Goal: Transaction & Acquisition: Purchase product/service

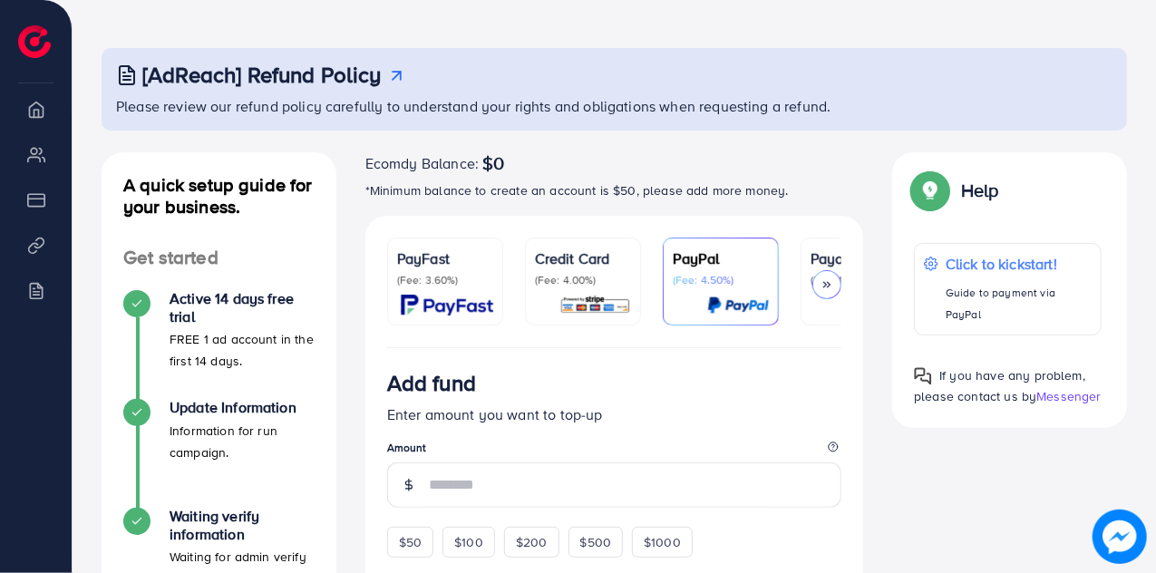
scroll to position [71, 0]
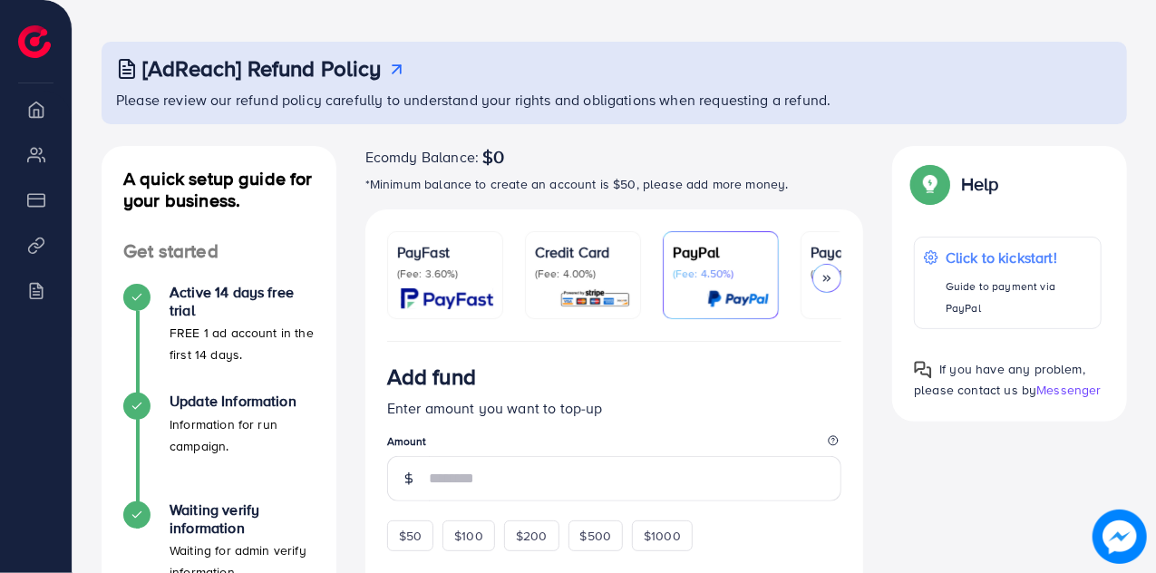
click at [828, 280] on polyline at bounding box center [829, 278] width 3 height 5
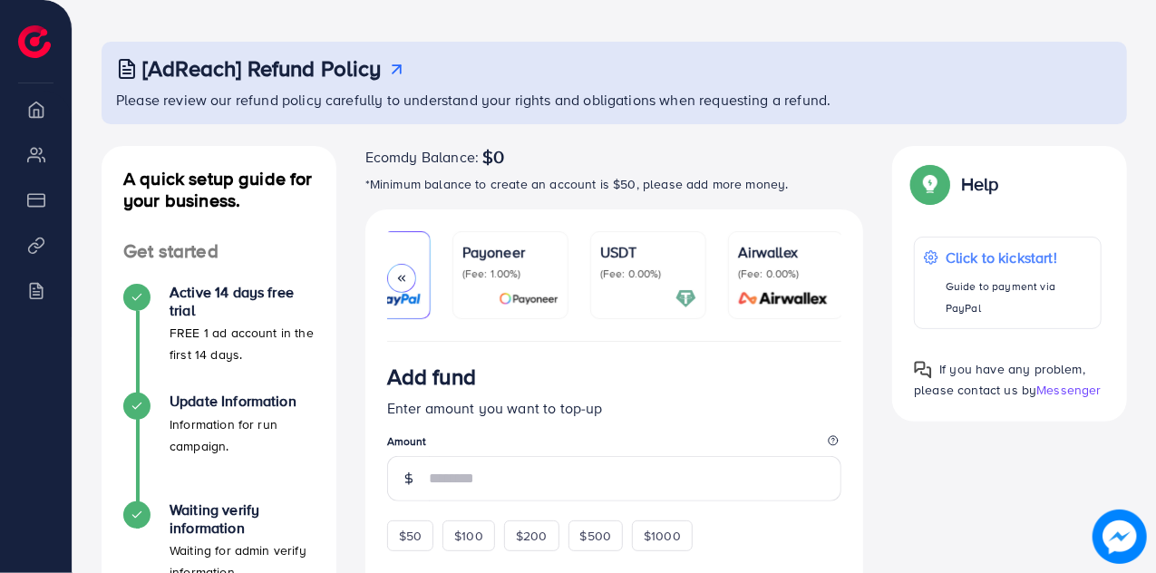
scroll to position [0, 350]
click at [634, 296] on div at bounding box center [646, 298] width 96 height 21
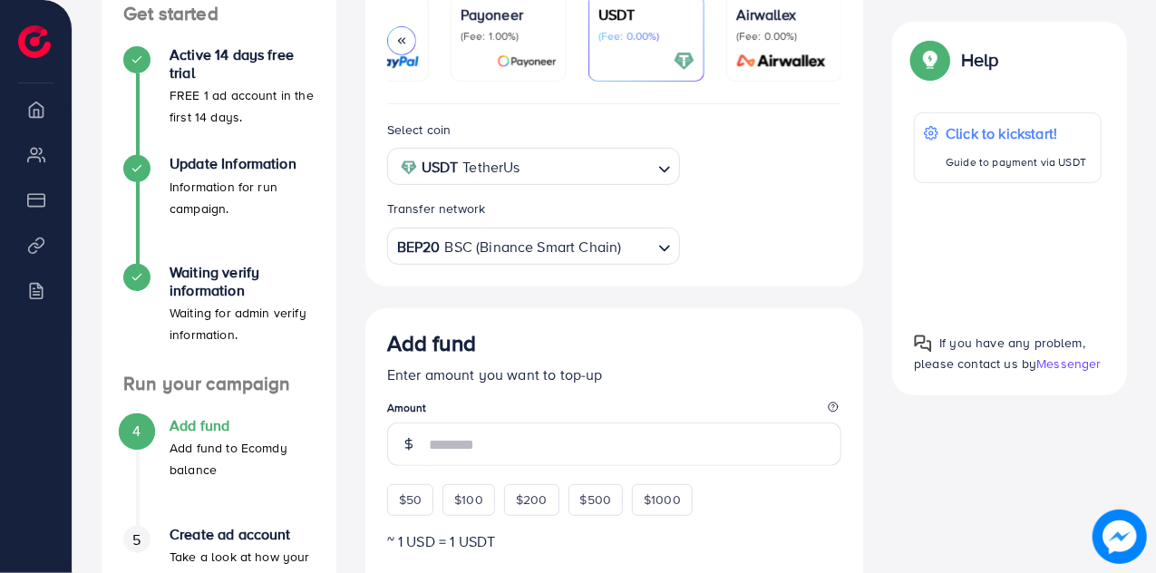
scroll to position [310, 0]
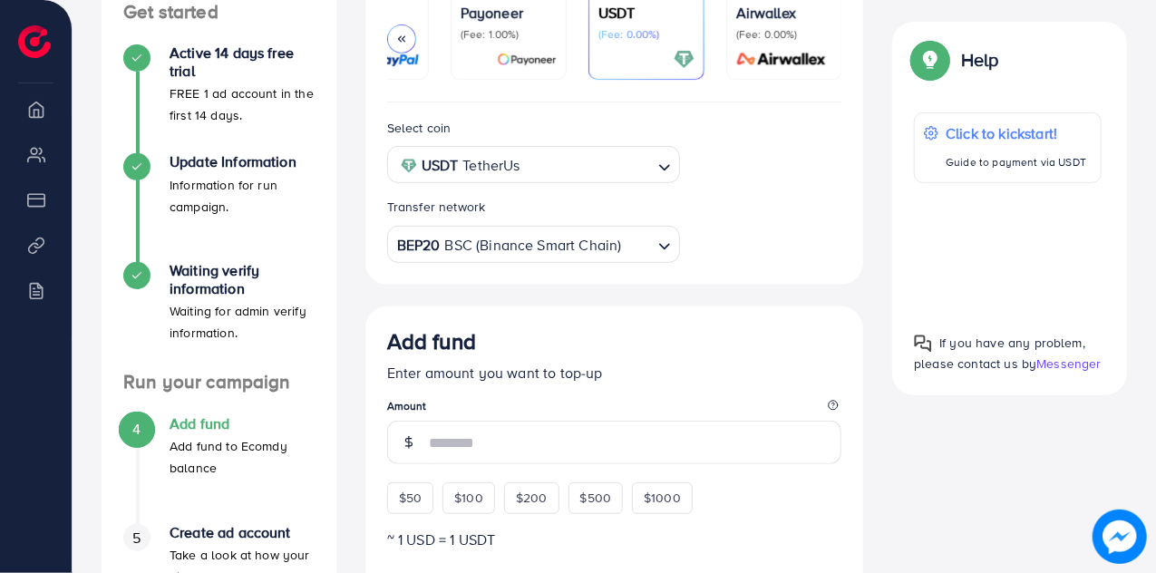
click at [642, 245] on input "Search for option" at bounding box center [638, 244] width 28 height 28
click at [703, 221] on div "Select coin USDT TetherUs Loading... Transfer network BEP20 BSC (Binance Smart …" at bounding box center [615, 190] width 484 height 146
click at [392, 37] on div at bounding box center [401, 38] width 29 height 29
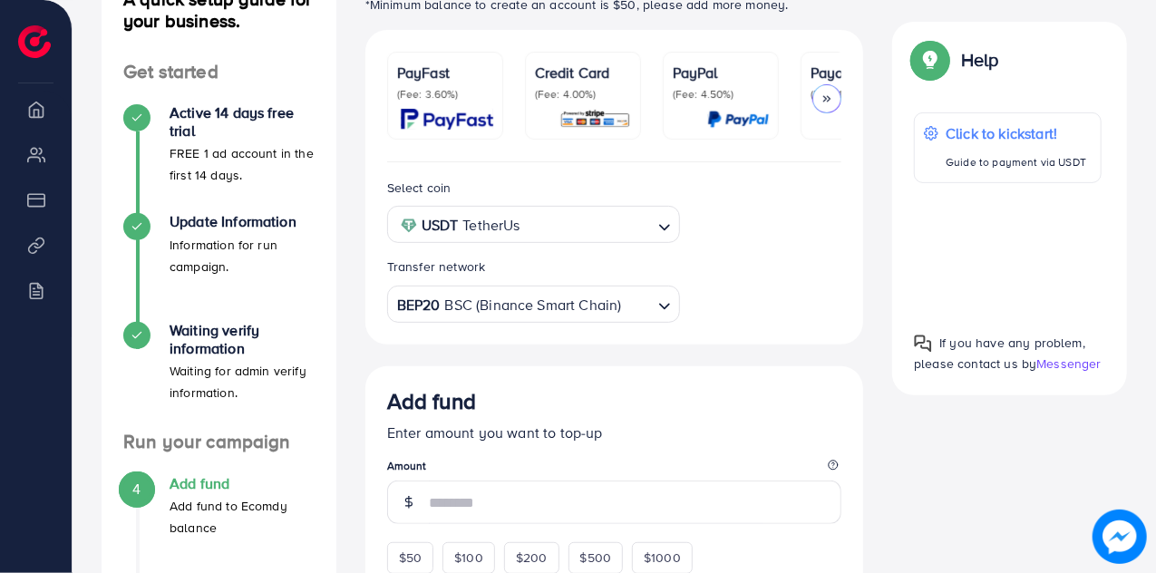
scroll to position [239, 0]
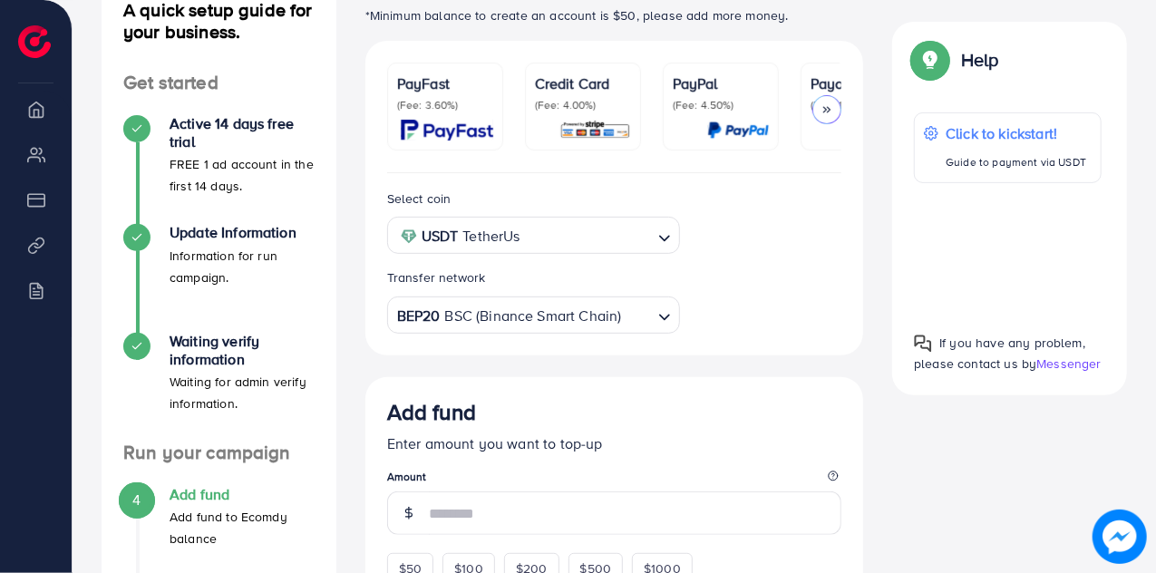
click at [450, 101] on p "(Fee: 3.60%)" at bounding box center [445, 105] width 96 height 15
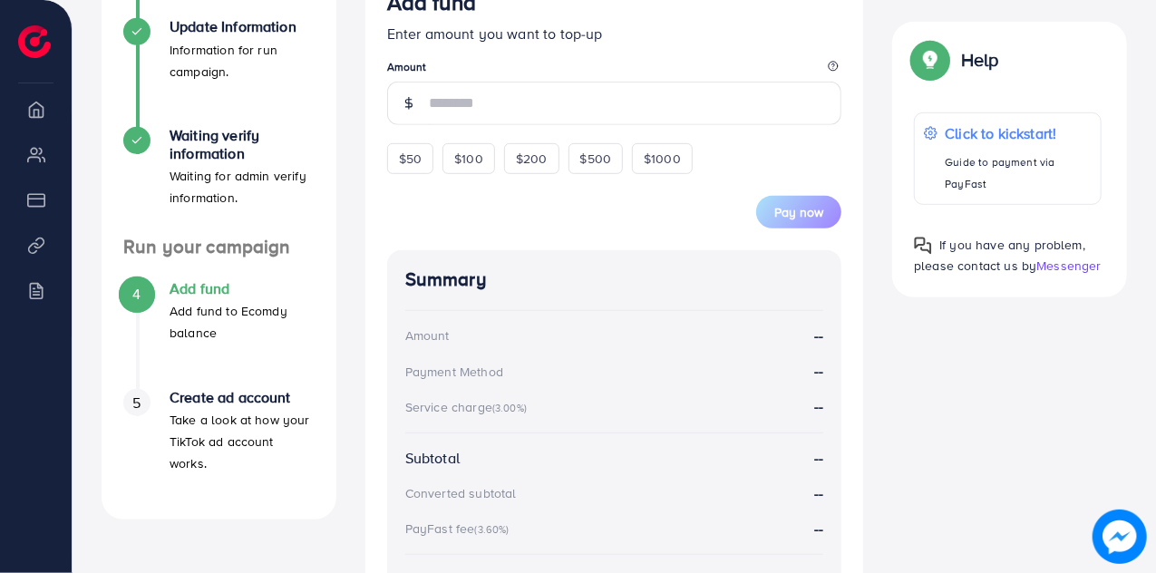
scroll to position [462, 0]
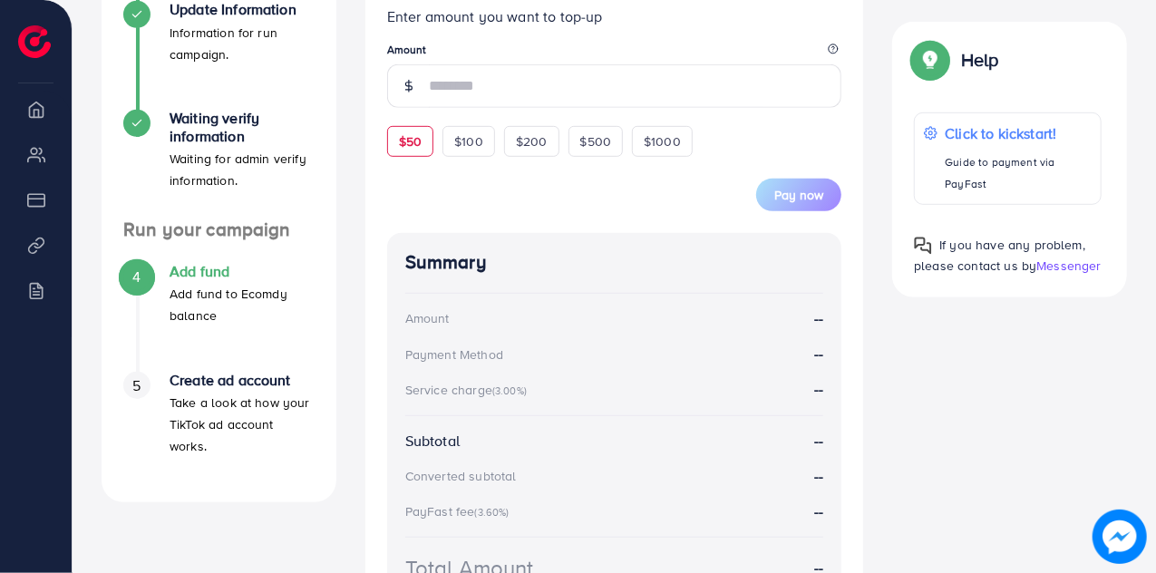
click at [403, 144] on span "$50" at bounding box center [410, 141] width 23 height 18
type input "**"
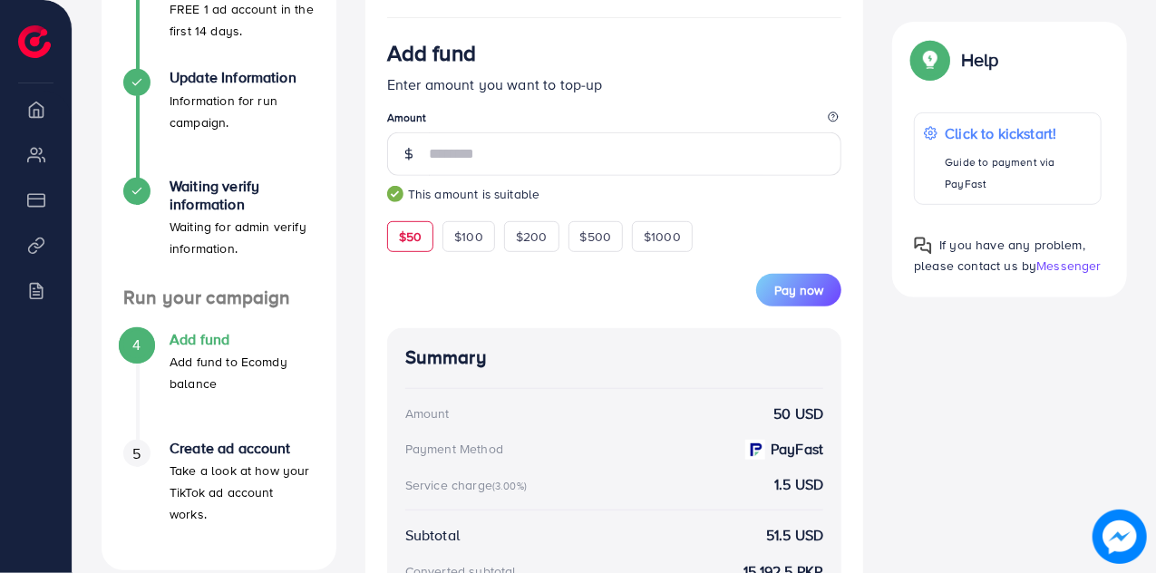
scroll to position [378, 0]
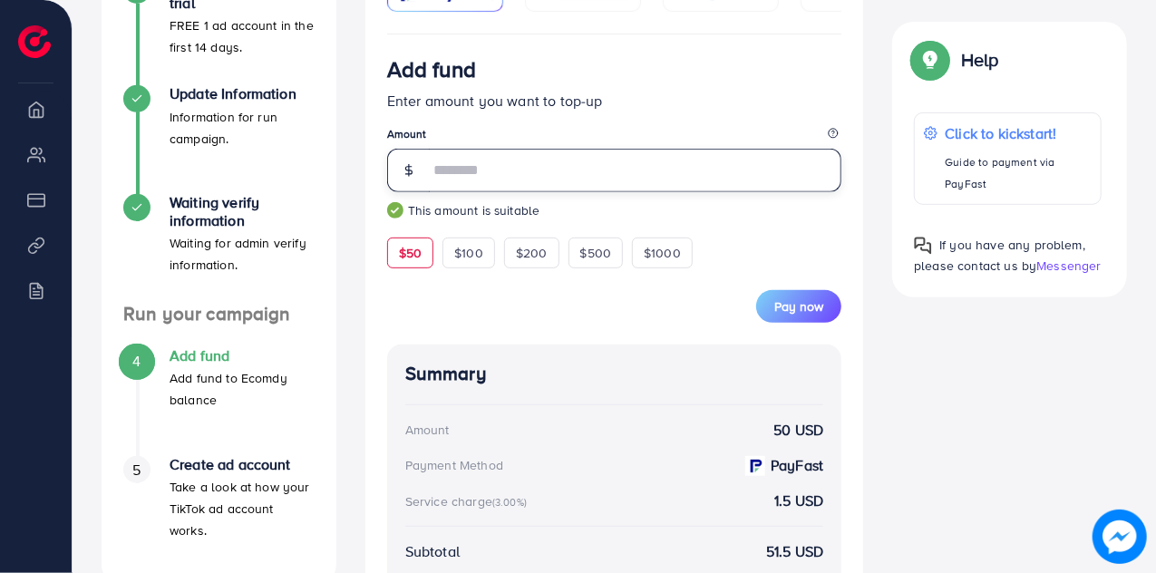
click at [440, 177] on input "**" at bounding box center [635, 171] width 413 height 44
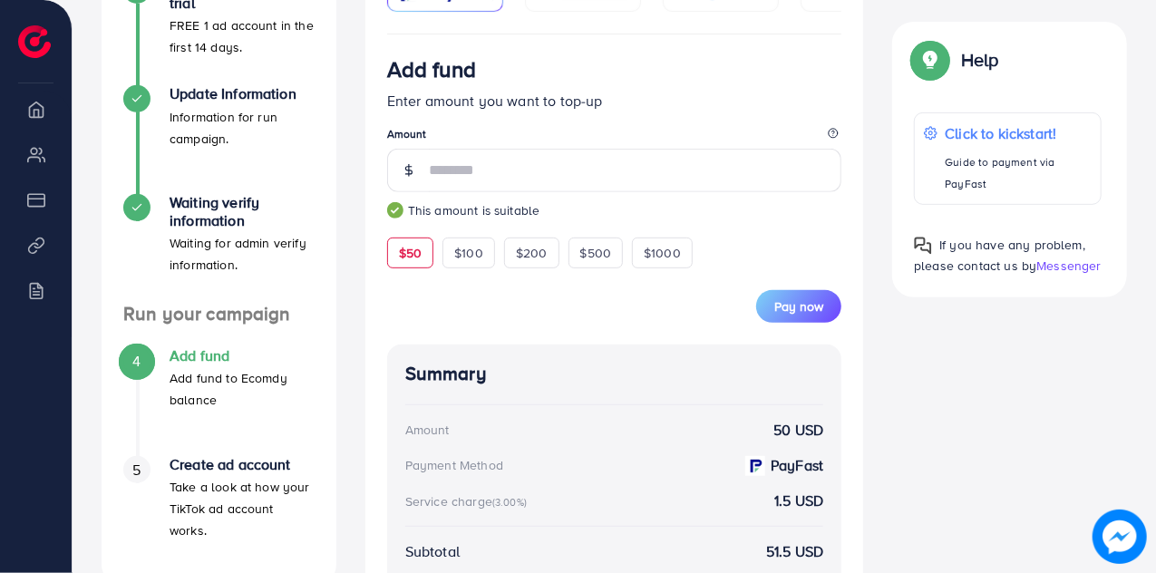
click at [518, 90] on div "Add fund" at bounding box center [614, 73] width 455 height 34
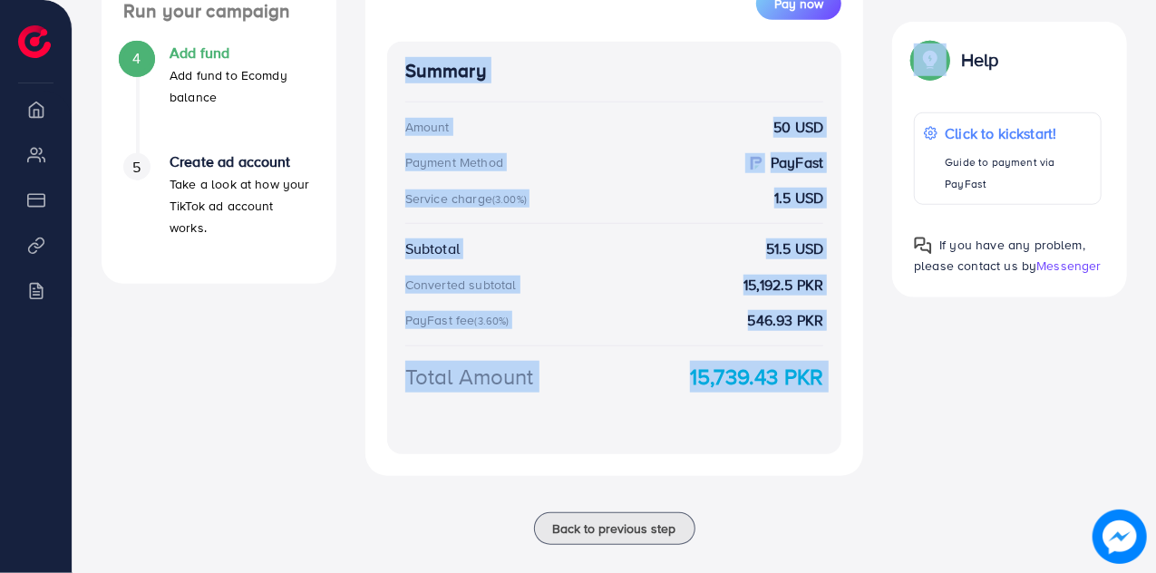
scroll to position [705, 0]
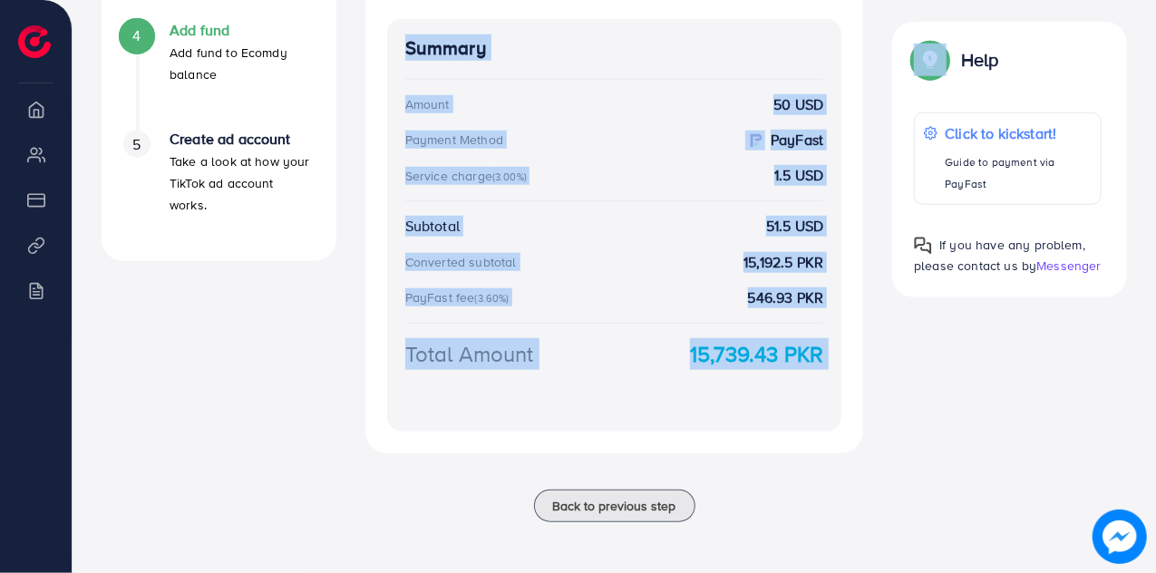
drag, startPoint x: 385, startPoint y: 71, endPoint x: 736, endPoint y: 561, distance: 602.9
click at [659, 204] on div "Summary Amount 50 USD Payment Method PayFast Service charge (3.00%) 1.5 USD Sub…" at bounding box center [614, 225] width 455 height 412
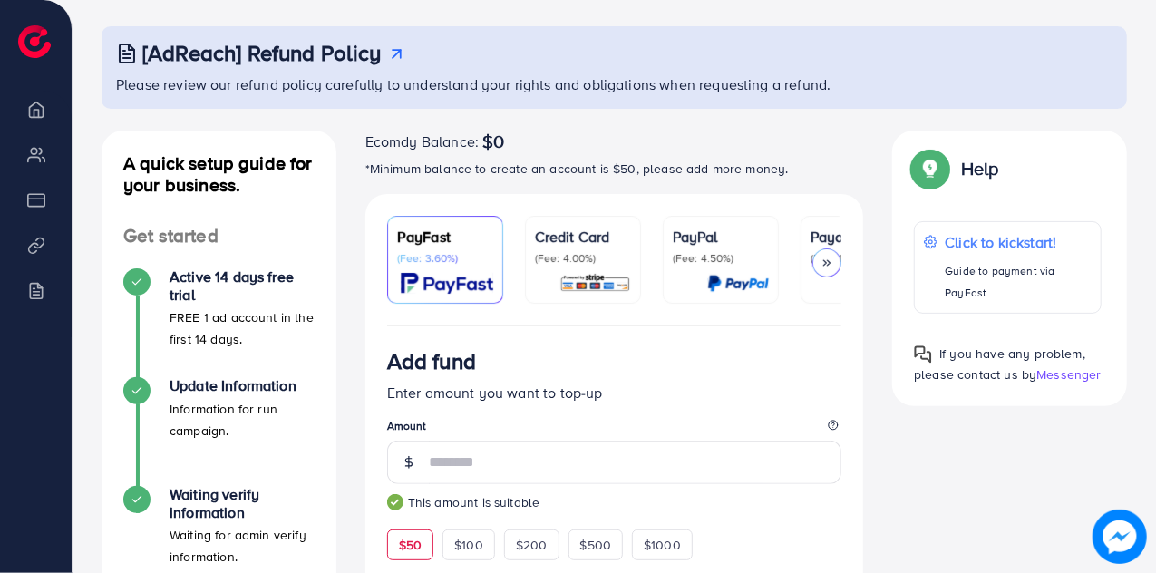
scroll to position [82, 0]
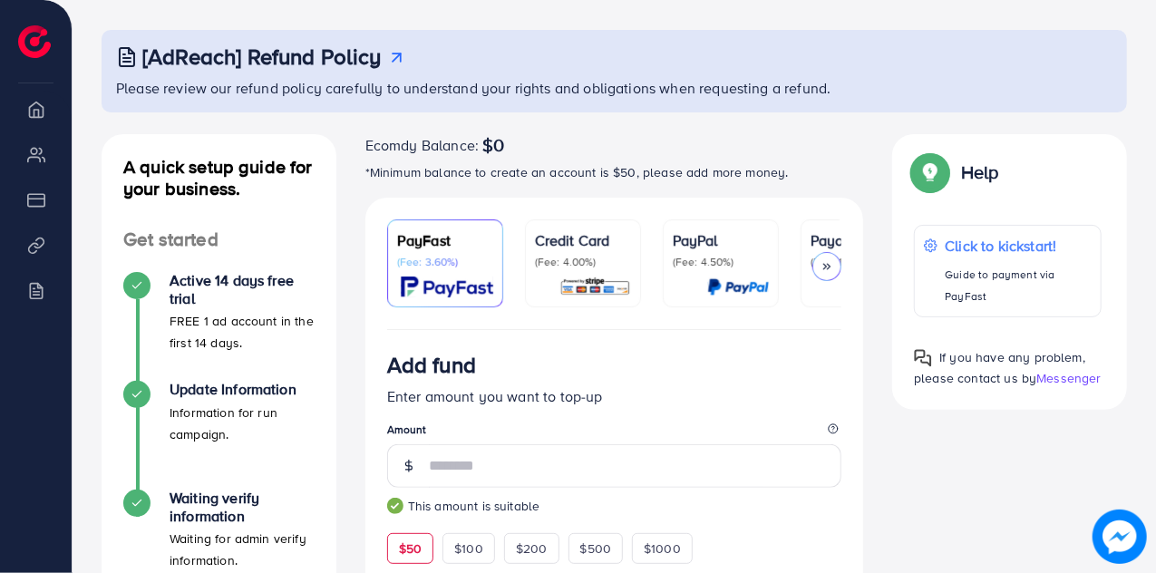
click at [836, 263] on div at bounding box center [826, 266] width 29 height 29
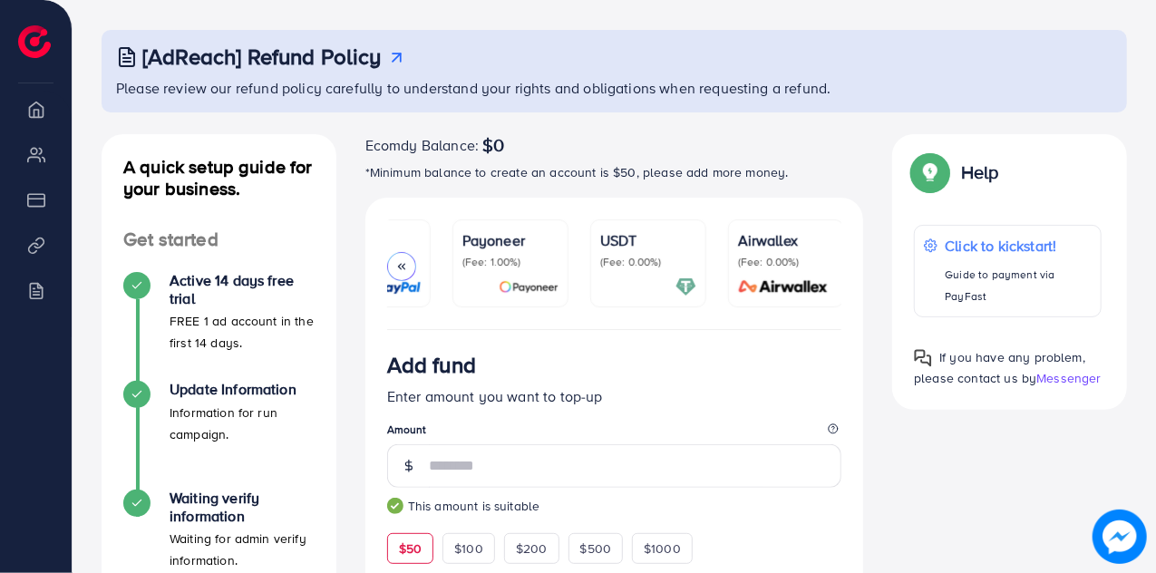
scroll to position [0, 350]
click at [608, 264] on p "(Fee: 0.00%)" at bounding box center [646, 262] width 96 height 15
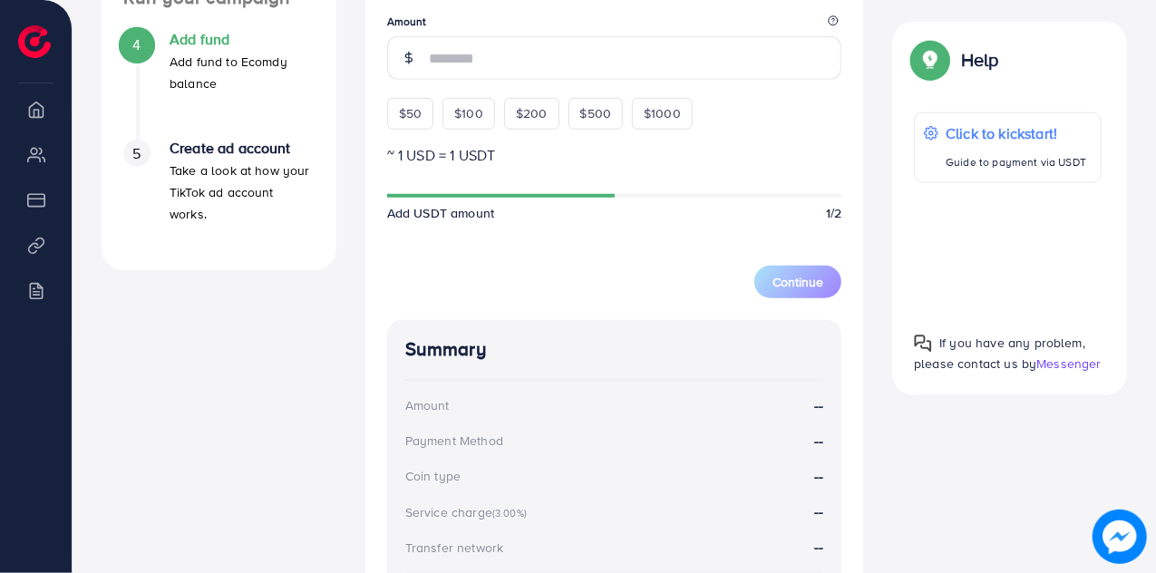
scroll to position [665, 0]
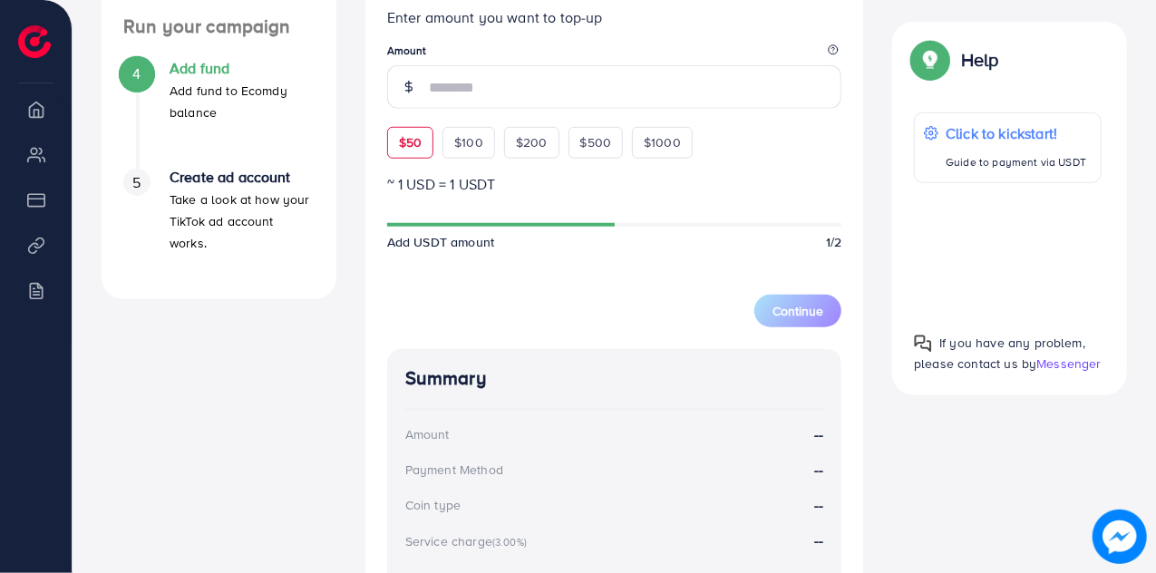
click at [419, 151] on span "$50" at bounding box center [410, 142] width 23 height 18
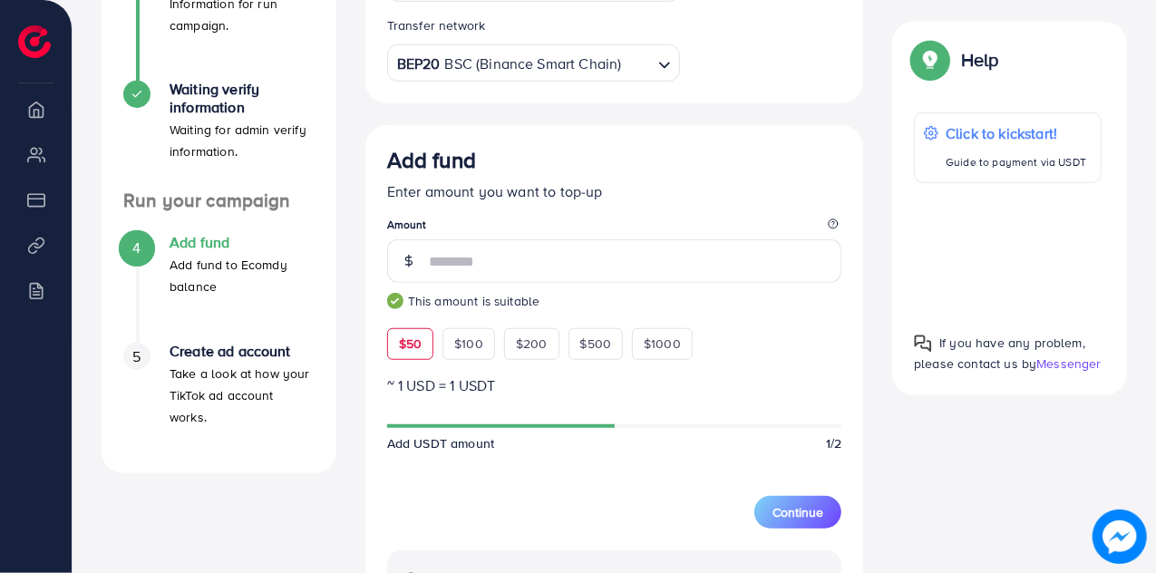
scroll to position [488, 0]
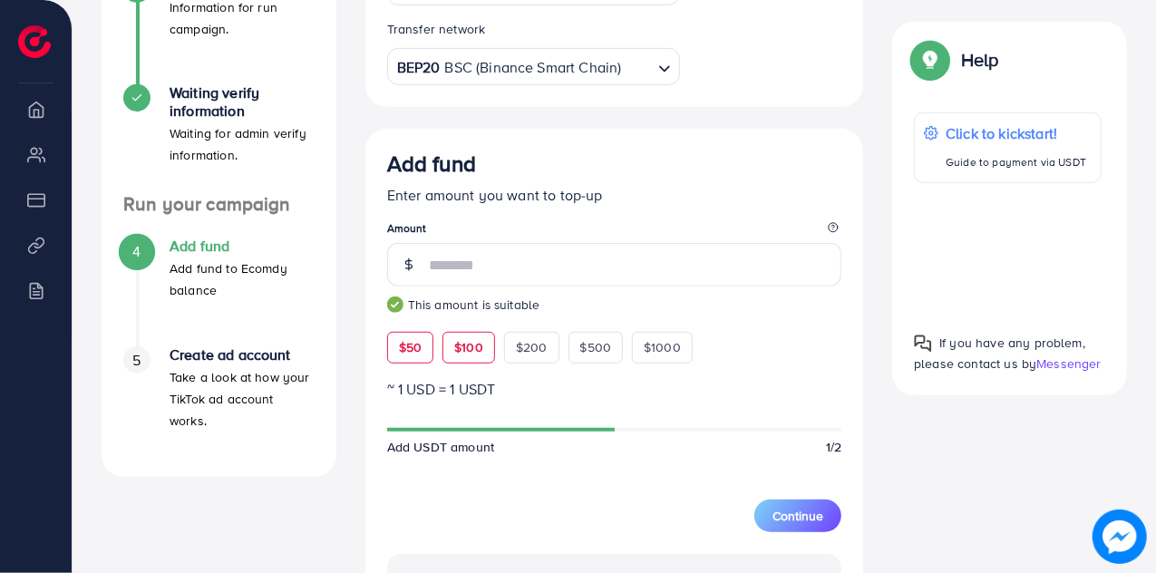
click at [479, 345] on span "$100" at bounding box center [468, 347] width 29 height 18
click at [534, 345] on span "$200" at bounding box center [532, 347] width 32 height 18
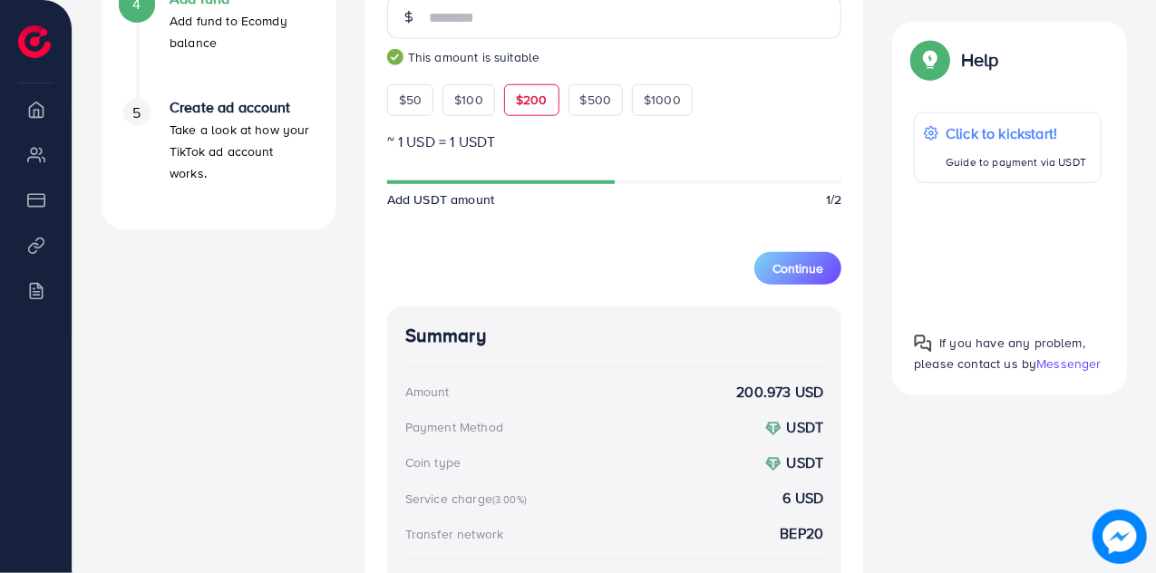
scroll to position [733, 0]
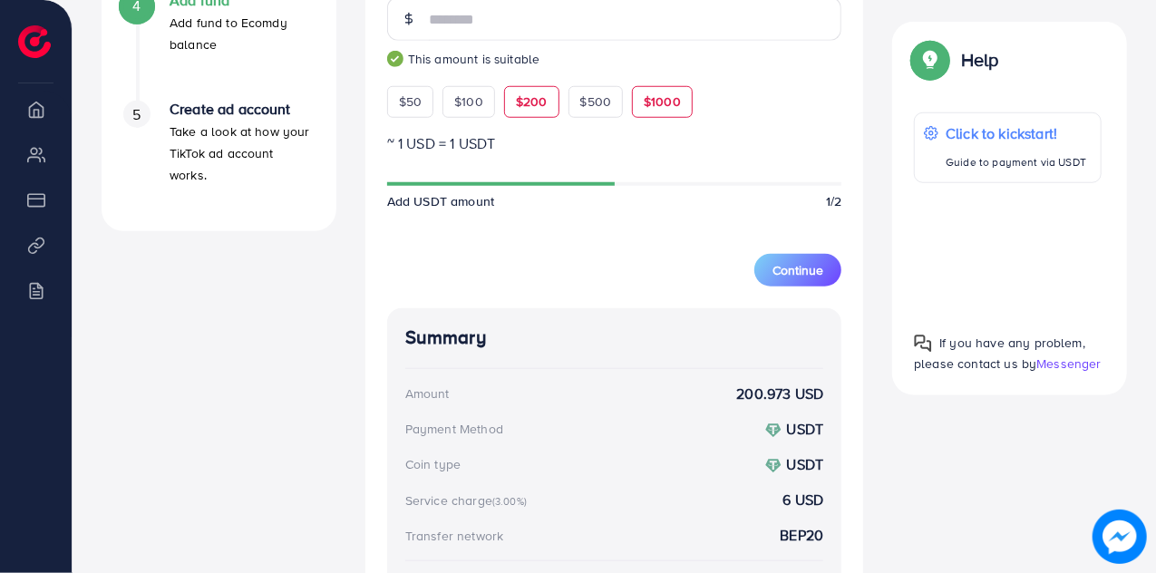
click at [652, 95] on span "$1000" at bounding box center [662, 101] width 37 height 18
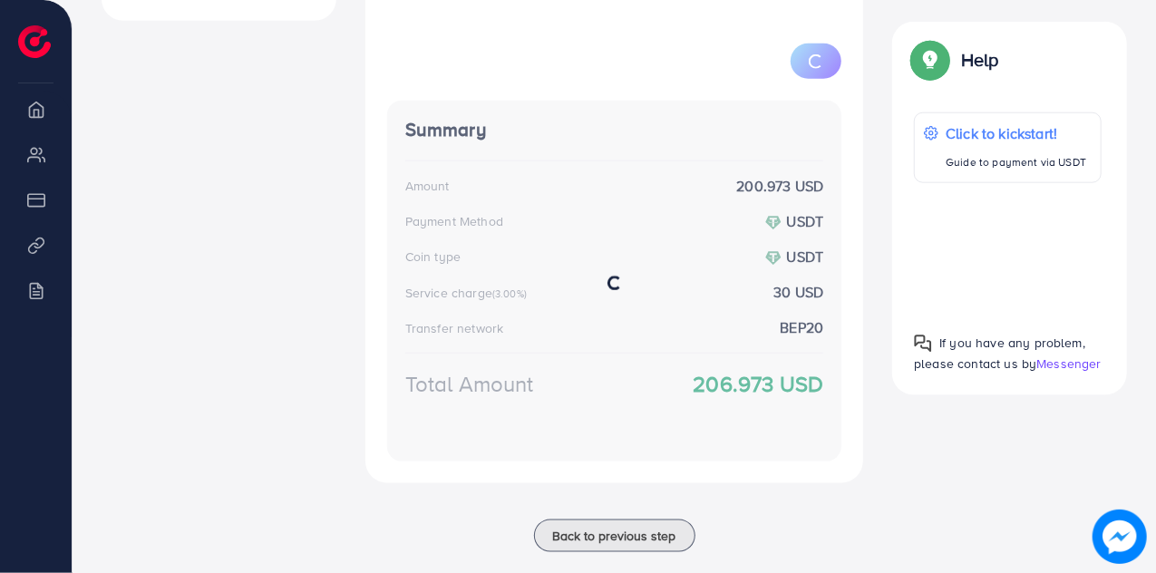
scroll to position [944, 0]
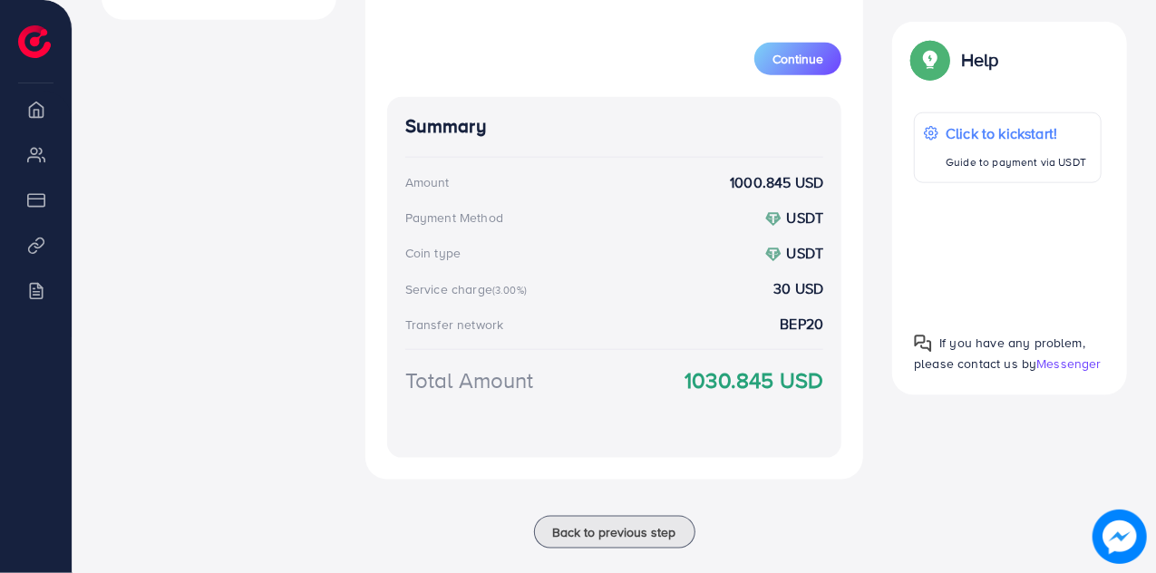
click at [712, 380] on strong "1030.845 USD" at bounding box center [753, 380] width 139 height 32
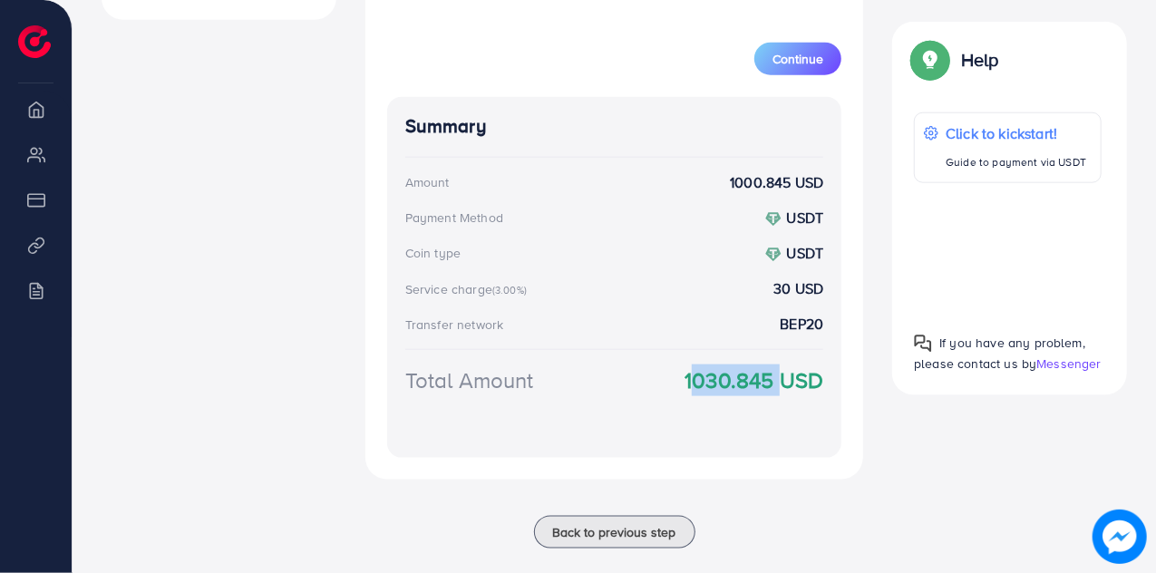
click at [712, 380] on strong "1030.845 USD" at bounding box center [753, 380] width 139 height 32
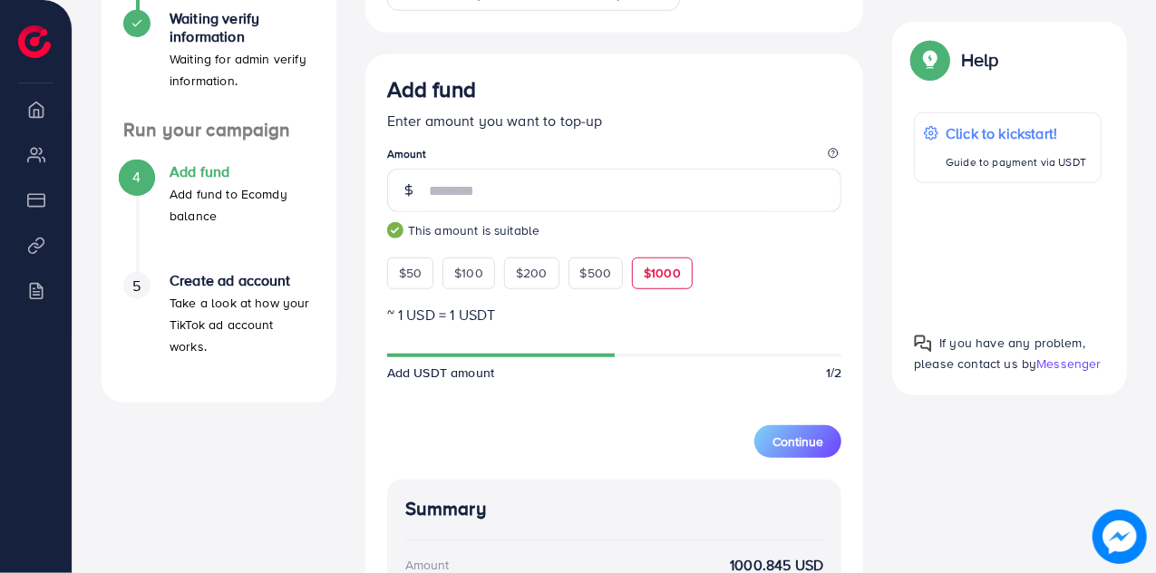
scroll to position [518, 0]
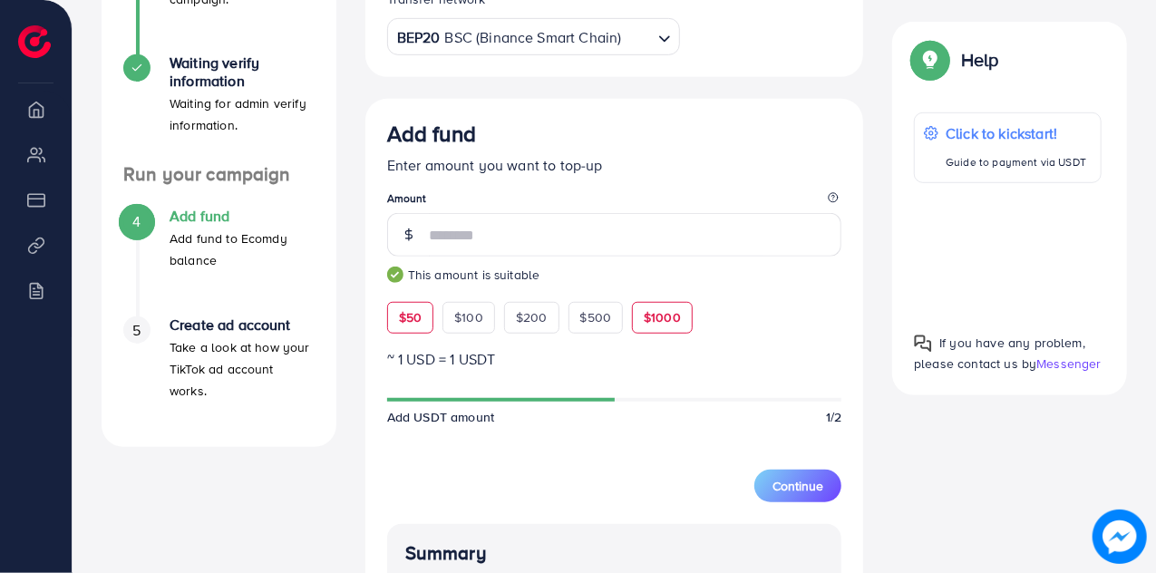
click at [410, 315] on span "$50" at bounding box center [410, 317] width 23 height 18
type input "**"
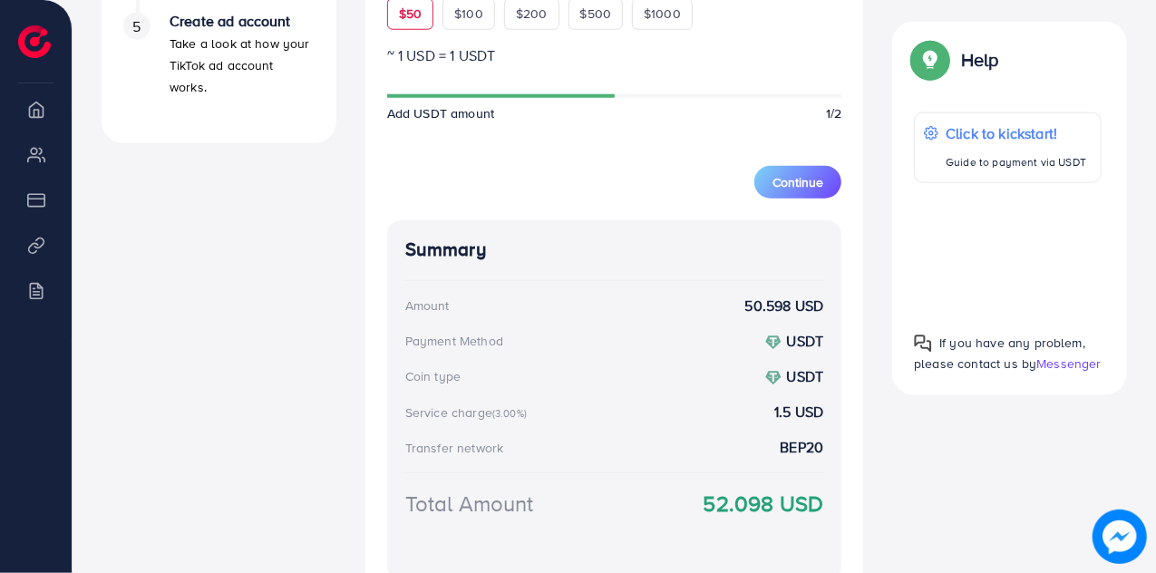
scroll to position [970, 0]
